Goal: Information Seeking & Learning: Compare options

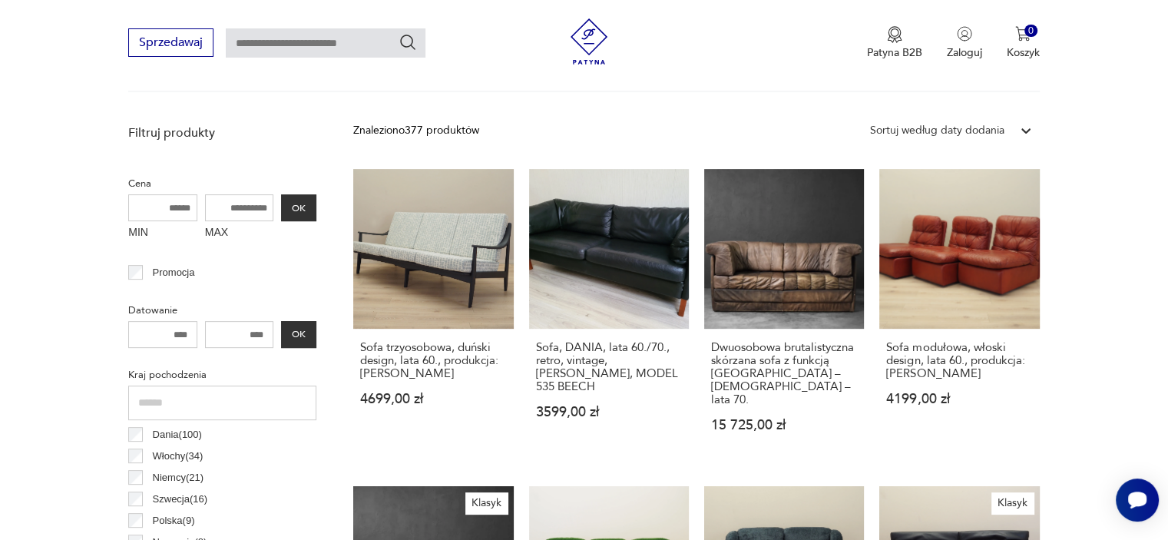
scroll to position [522, 0]
click at [237, 206] on input "MAX" at bounding box center [239, 207] width 69 height 27
drag, startPoint x: 264, startPoint y: 208, endPoint x: 196, endPoint y: 212, distance: 68.5
click at [196, 212] on div "MIN MAX OK" at bounding box center [222, 219] width 188 height 51
type input "****"
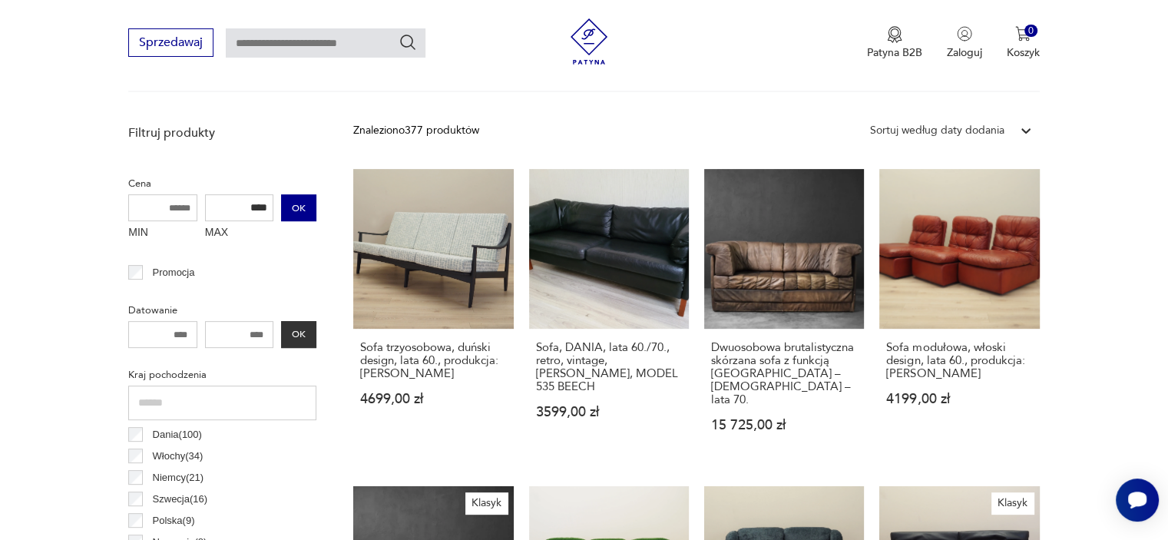
click at [299, 217] on button "OK" at bounding box center [298, 207] width 35 height 27
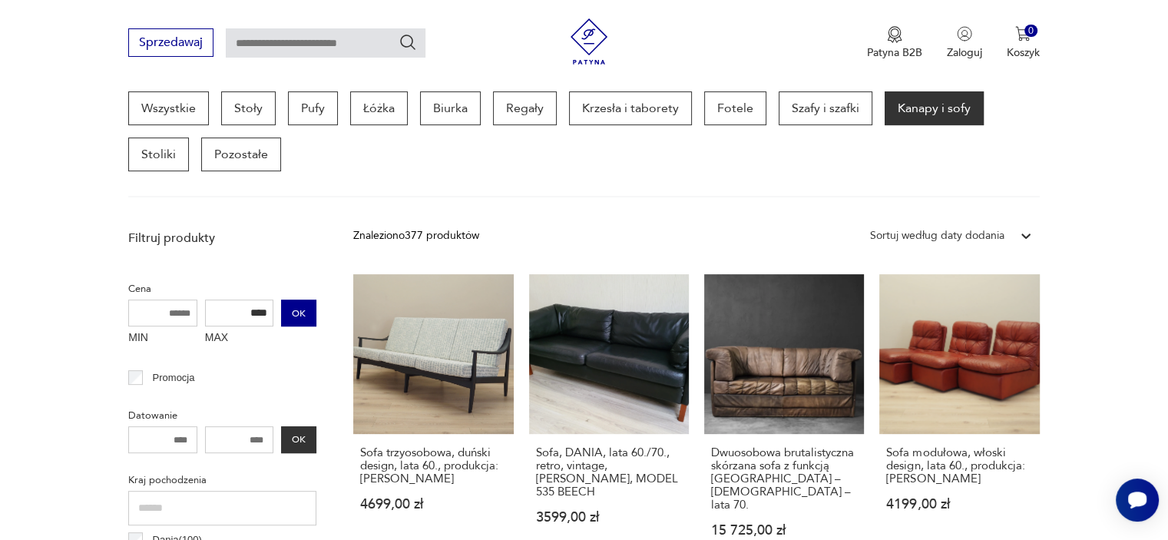
scroll to position [407, 0]
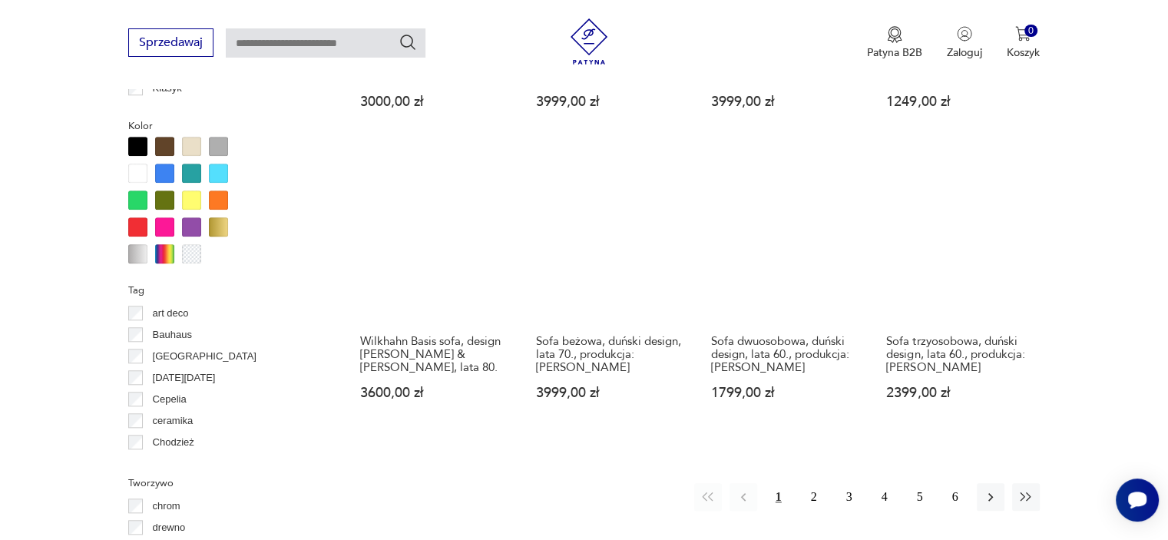
scroll to position [1520, 0]
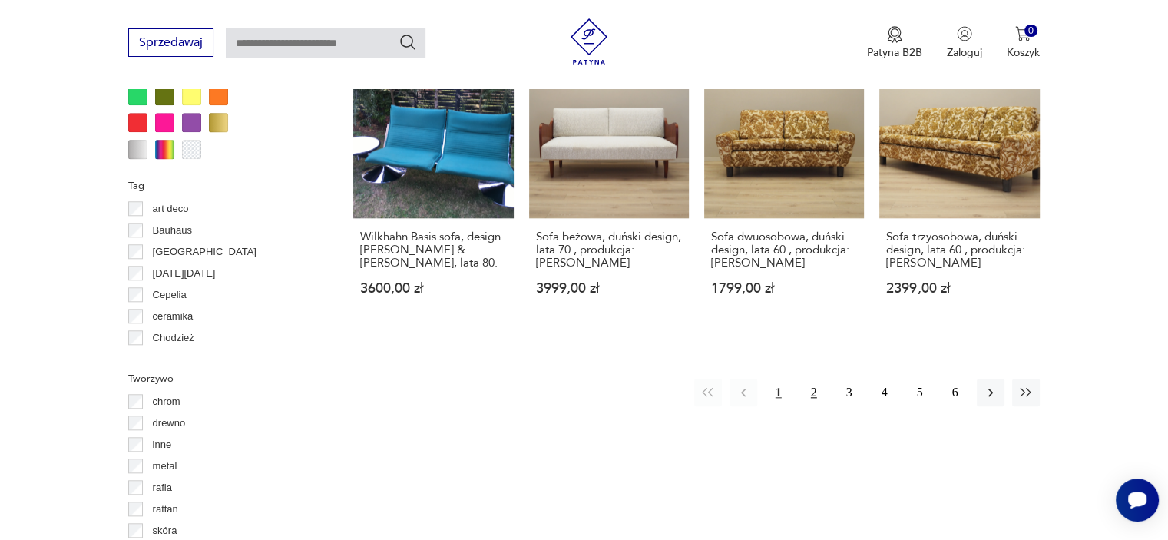
click at [813, 389] on button "2" at bounding box center [814, 393] width 28 height 28
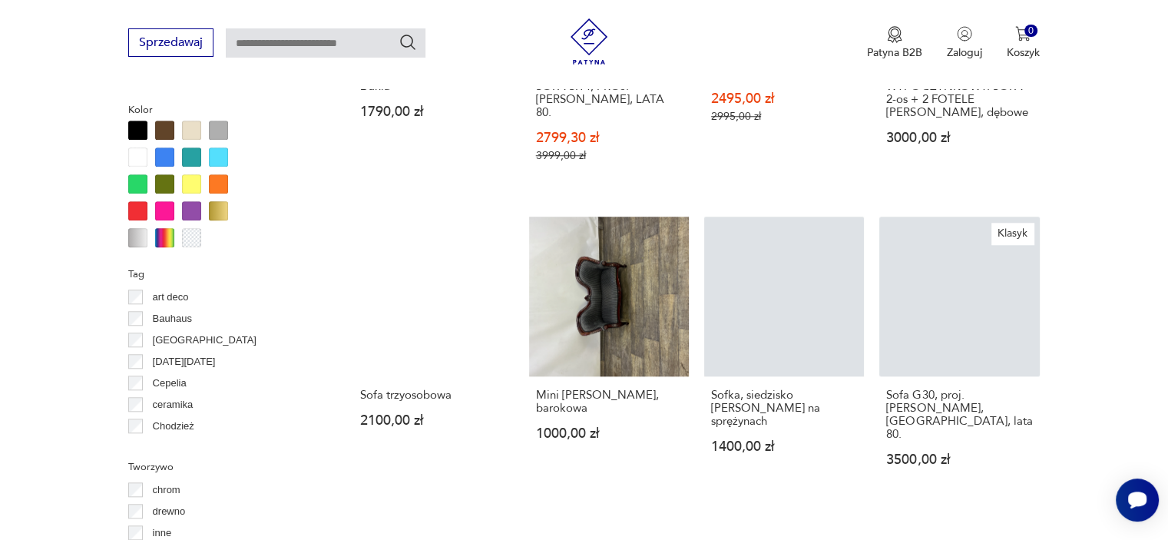
scroll to position [1433, 0]
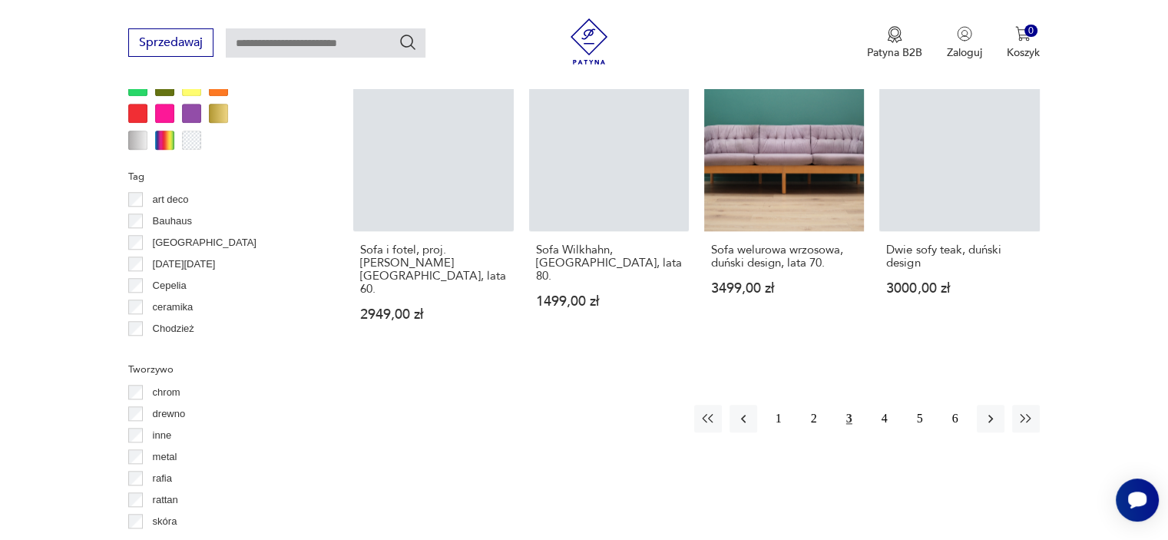
scroll to position [1522, 0]
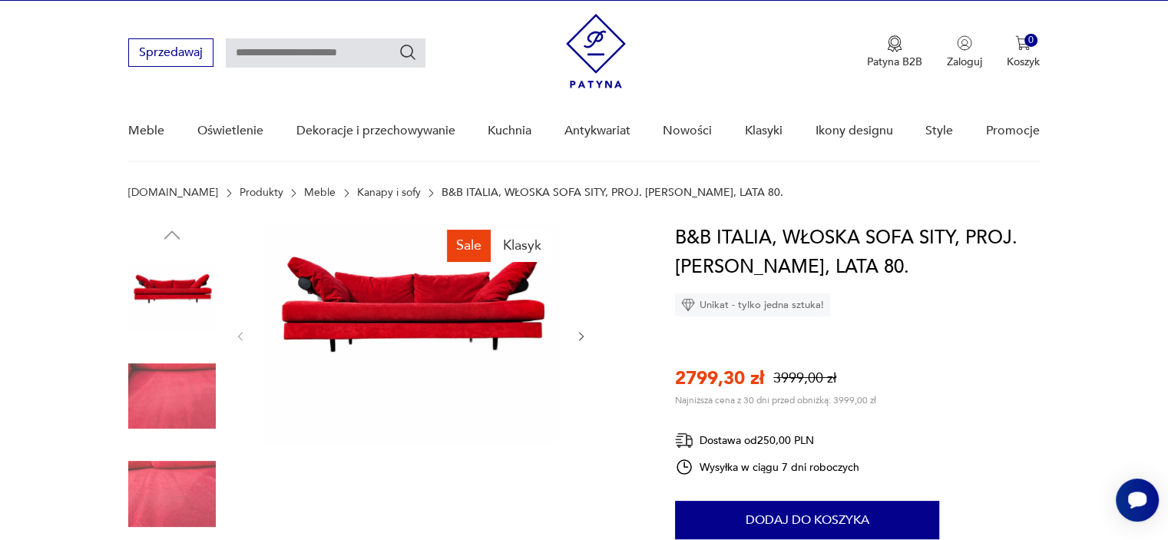
scroll to position [31, 0]
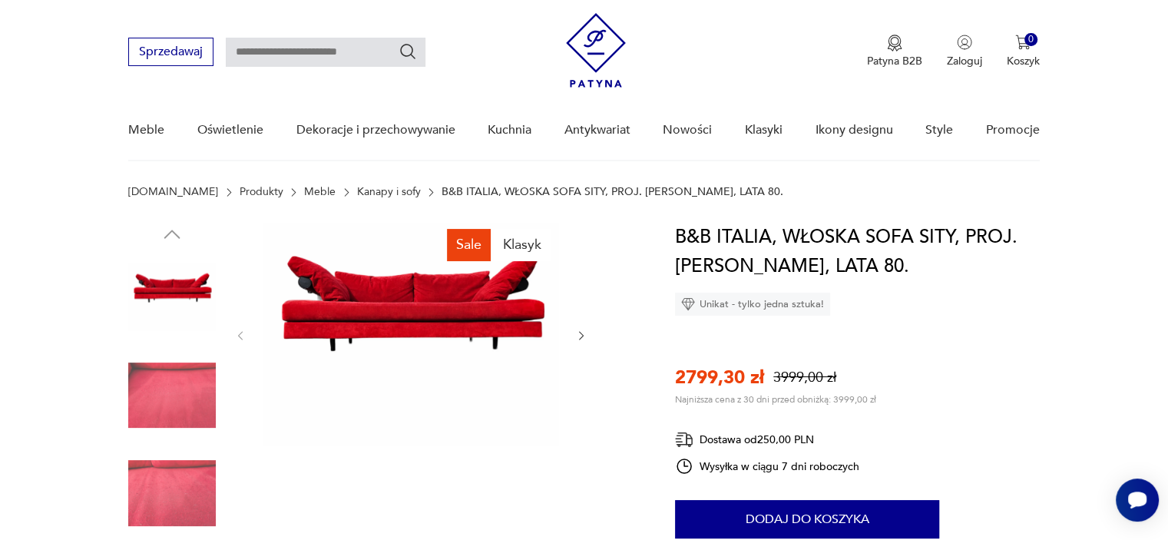
click at [587, 333] on icon "button" at bounding box center [581, 336] width 13 height 13
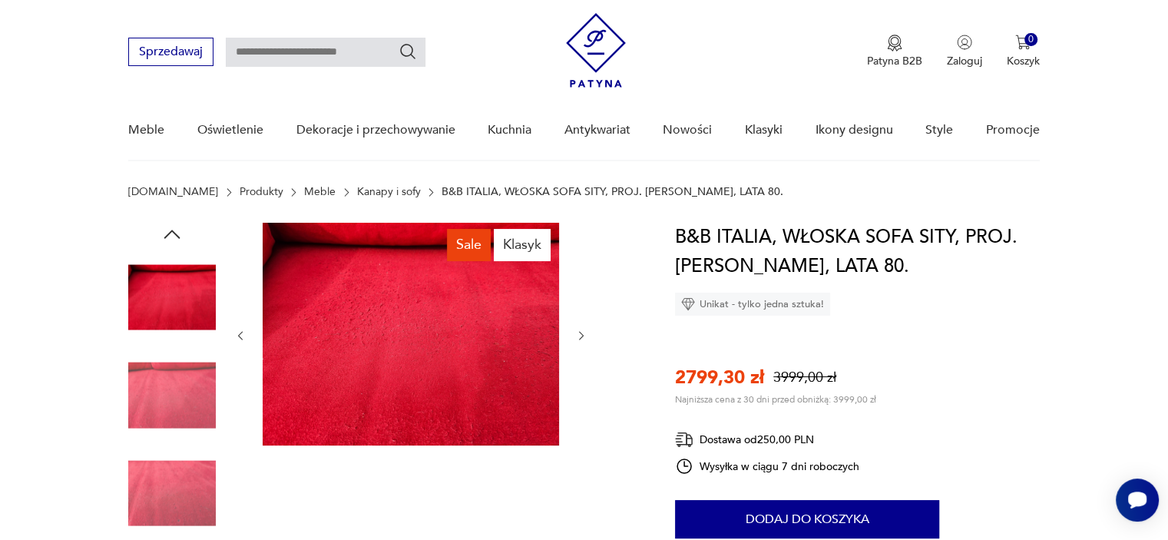
click at [580, 335] on icon "button" at bounding box center [581, 336] width 13 height 13
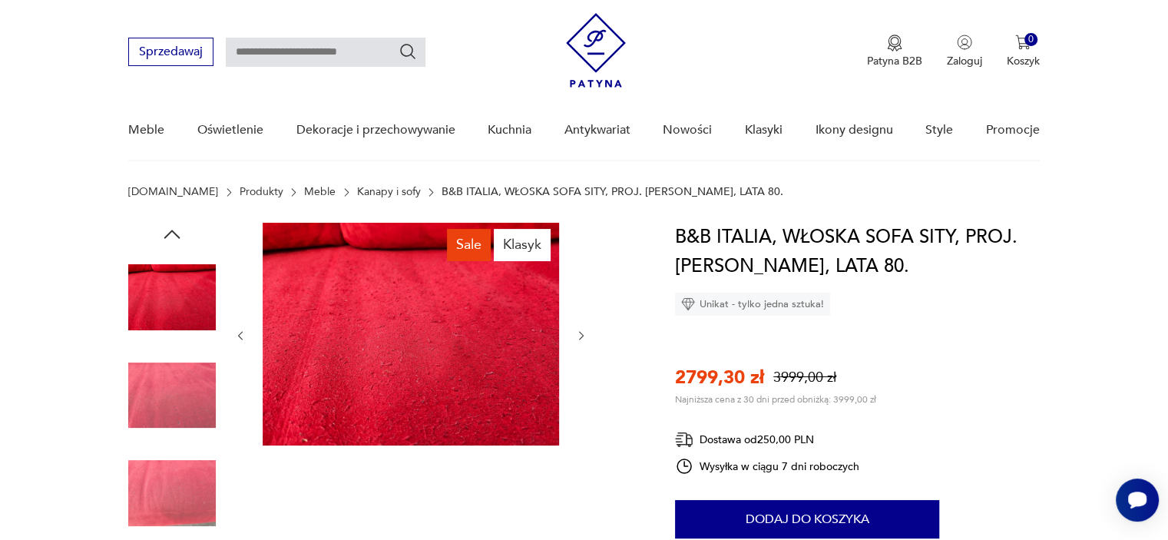
click at [580, 335] on icon "button" at bounding box center [581, 336] width 13 height 13
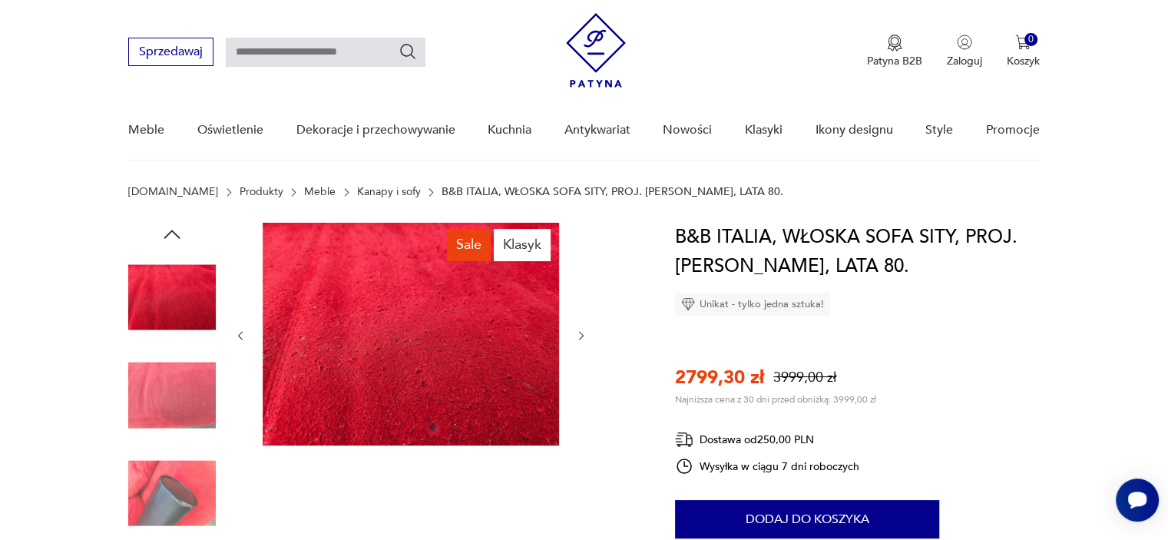
click at [580, 335] on icon "button" at bounding box center [581, 336] width 13 height 13
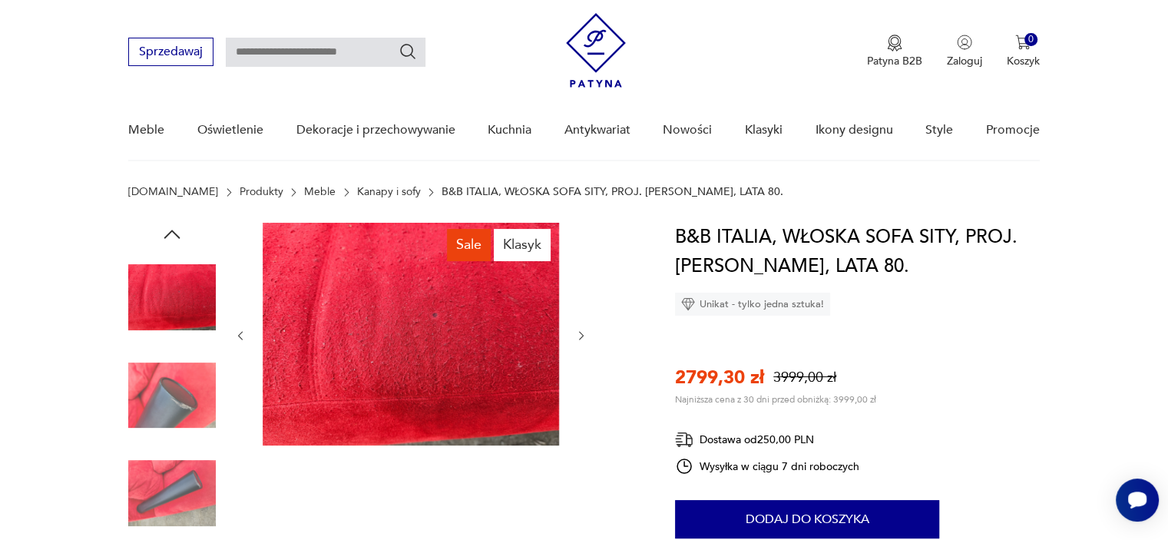
click at [580, 335] on icon "button" at bounding box center [581, 336] width 13 height 13
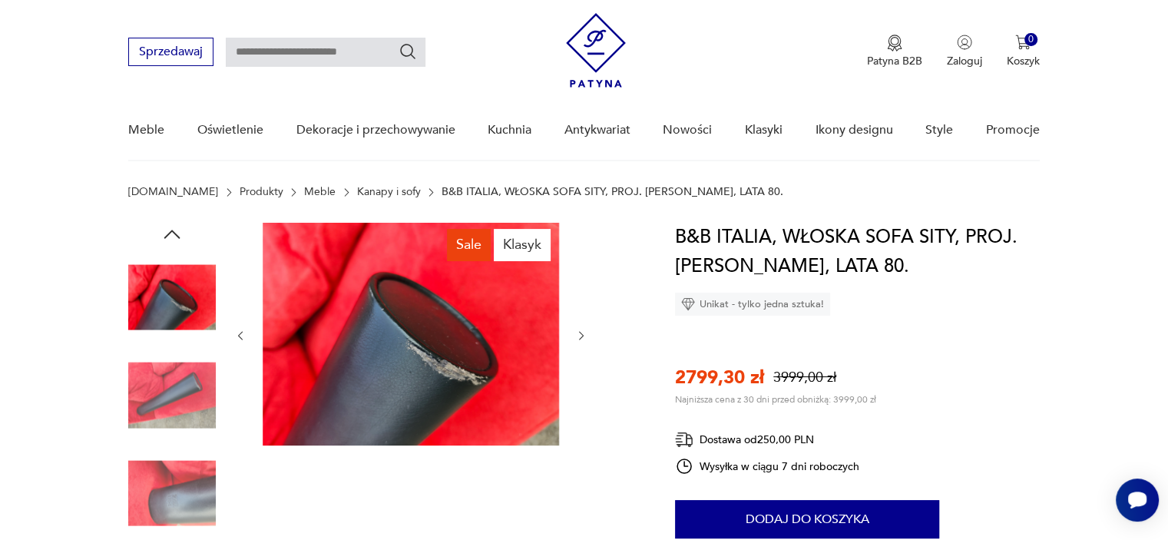
click at [580, 335] on icon "button" at bounding box center [581, 336] width 13 height 13
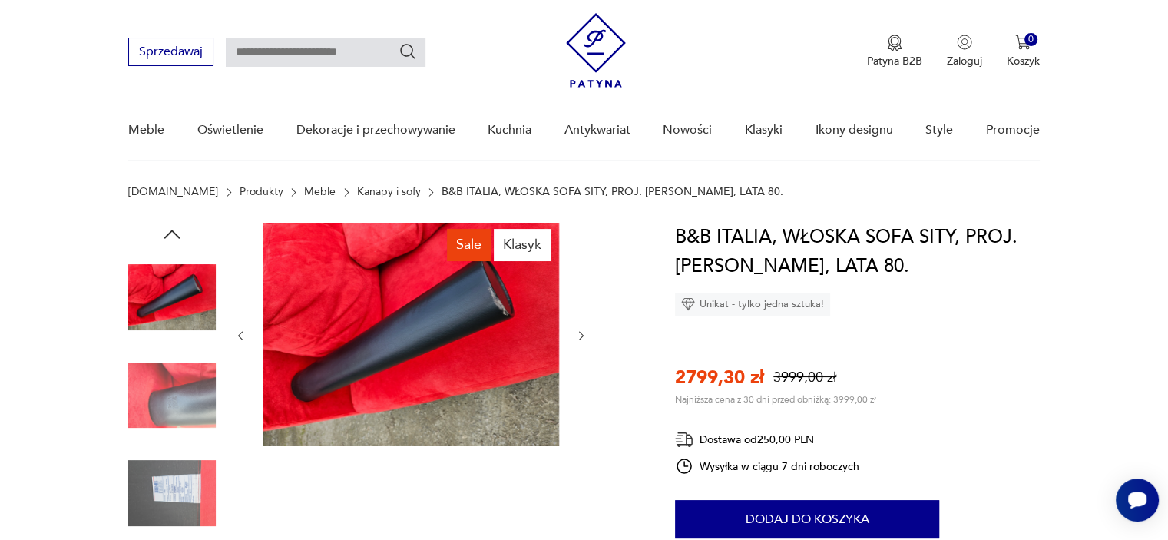
click at [580, 335] on icon "button" at bounding box center [581, 336] width 13 height 13
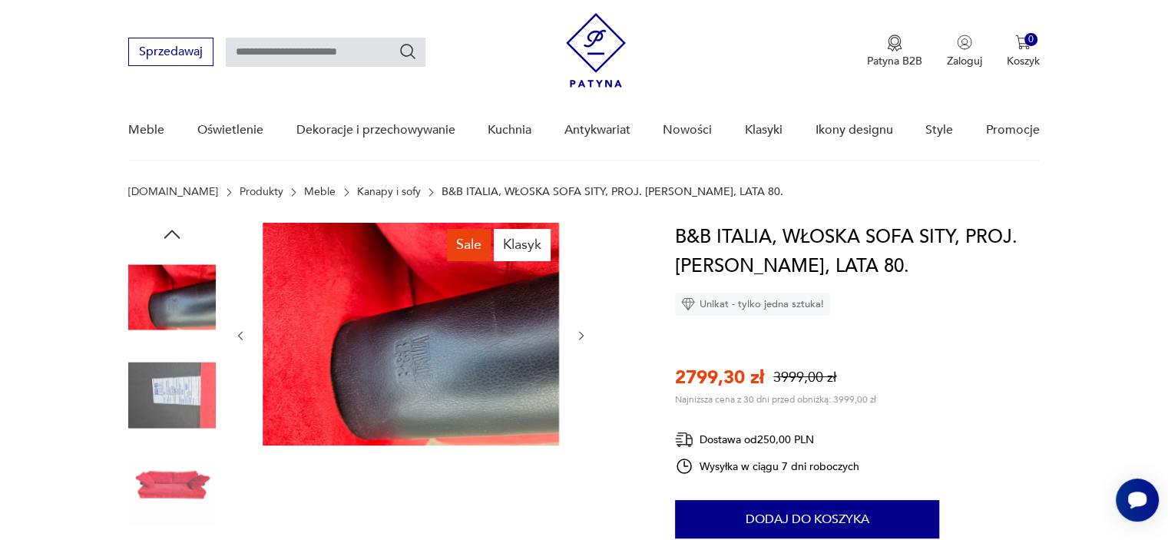
click at [580, 335] on icon "button" at bounding box center [581, 336] width 13 height 13
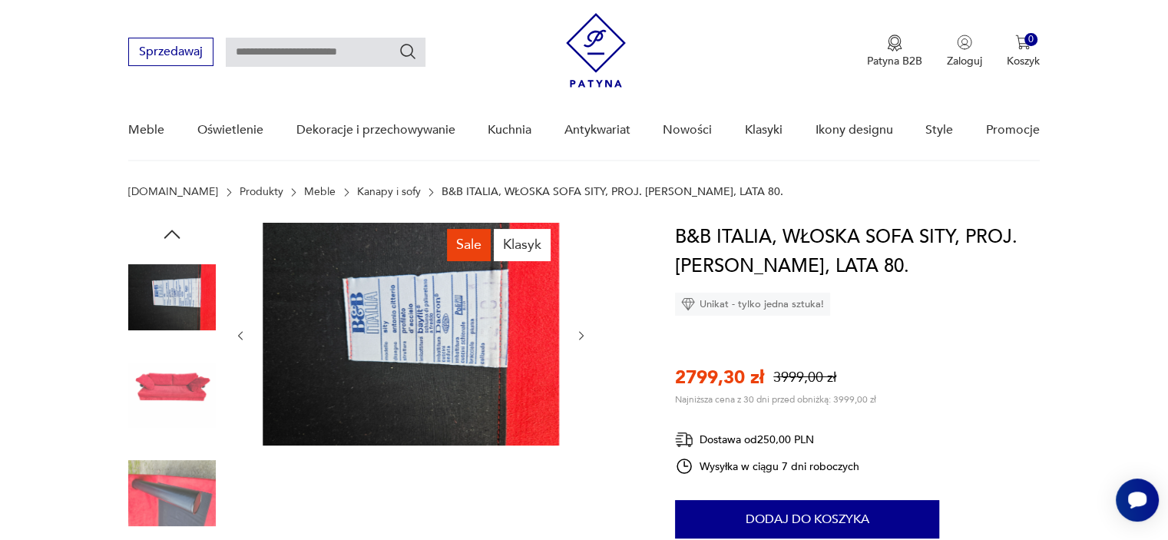
click at [579, 335] on icon "button" at bounding box center [581, 336] width 13 height 13
